Goal: Use online tool/utility: Utilize a website feature to perform a specific function

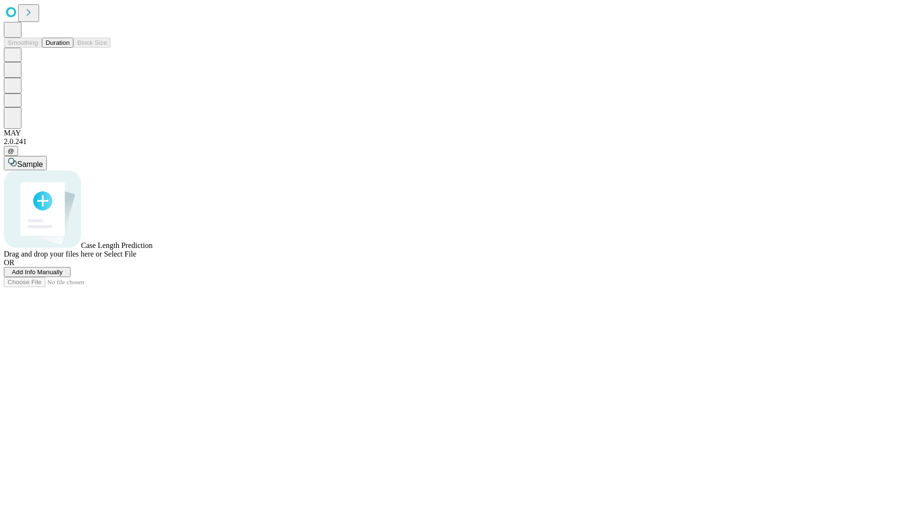
click at [70, 48] on button "Duration" at bounding box center [57, 43] width 31 height 10
click at [63, 275] on span "Add Info Manually" at bounding box center [37, 271] width 51 height 7
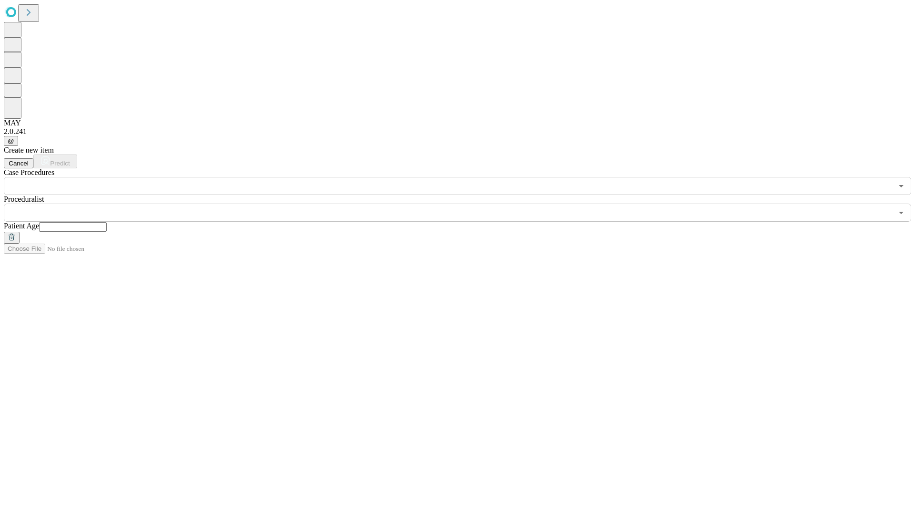
click at [107, 222] on input "text" at bounding box center [73, 227] width 68 height 10
type input "**"
click at [464, 203] on input "text" at bounding box center [448, 212] width 889 height 18
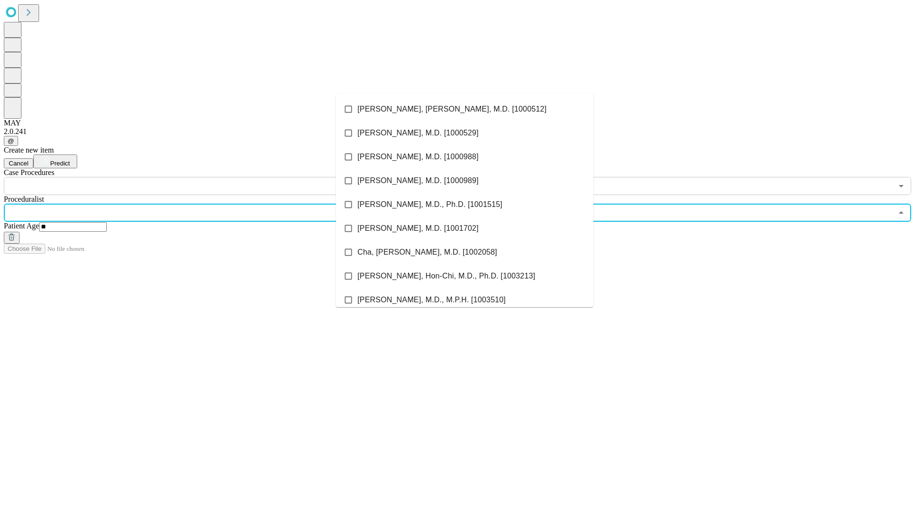
click at [465, 109] on li "[PERSON_NAME], [PERSON_NAME], M.D. [1000512]" at bounding box center [464, 109] width 257 height 24
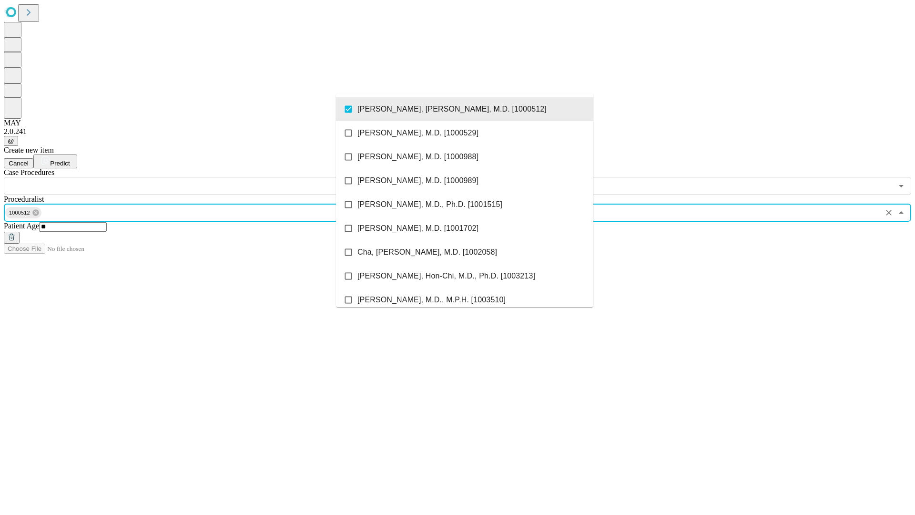
click at [200, 177] on input "text" at bounding box center [448, 186] width 889 height 18
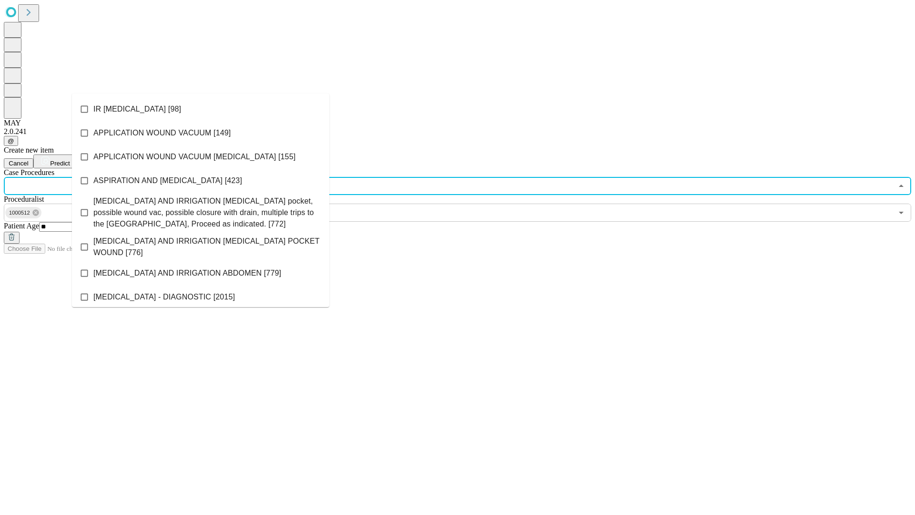
click at [201, 109] on li "IR [MEDICAL_DATA] [98]" at bounding box center [200, 109] width 257 height 24
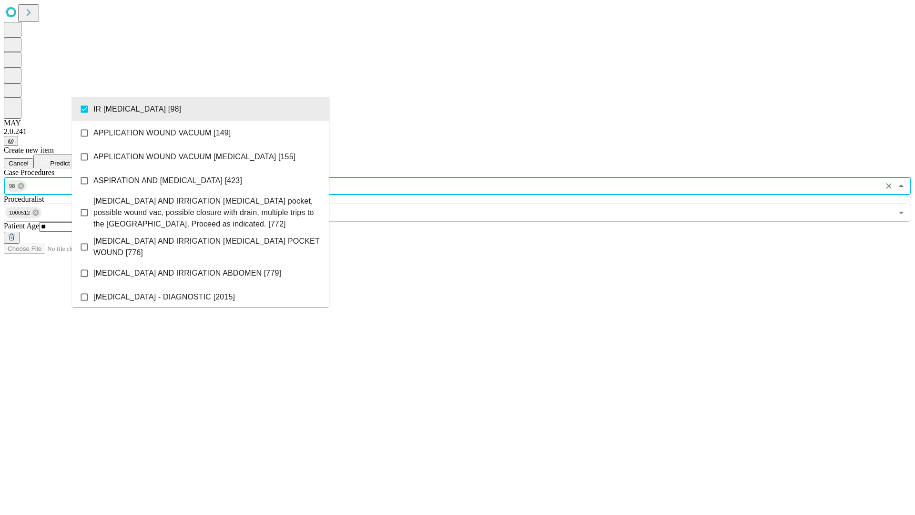
click at [70, 160] on span "Predict" at bounding box center [60, 163] width 20 height 7
